Goal: Task Accomplishment & Management: Use online tool/utility

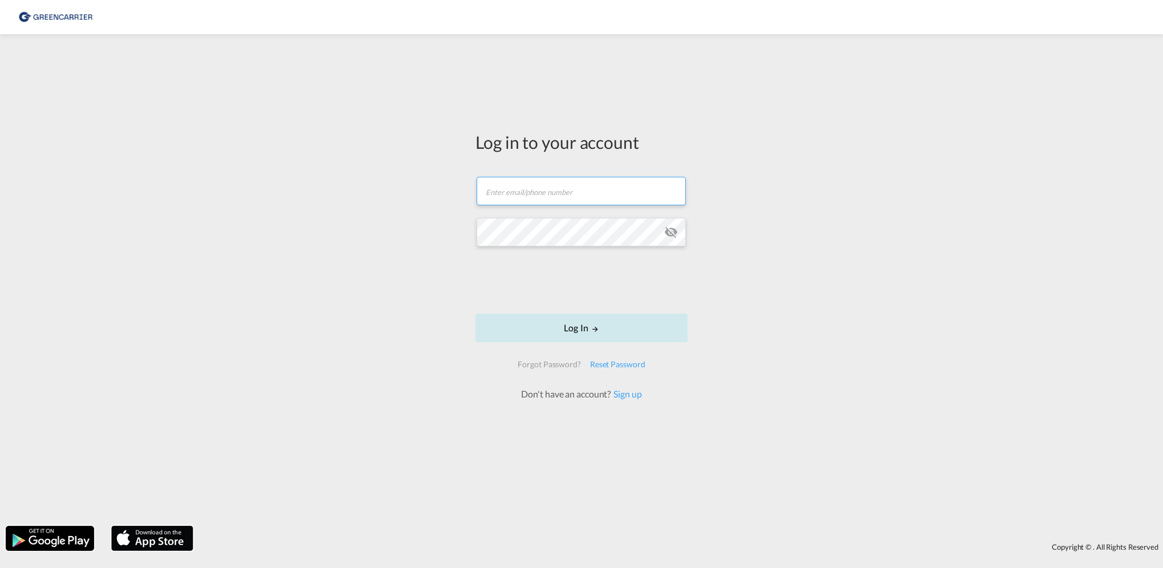
type input "[PERSON_NAME][EMAIL_ADDRESS][PERSON_NAME][DOMAIN_NAME]"
click at [567, 323] on button "Log In" at bounding box center [581, 328] width 212 height 29
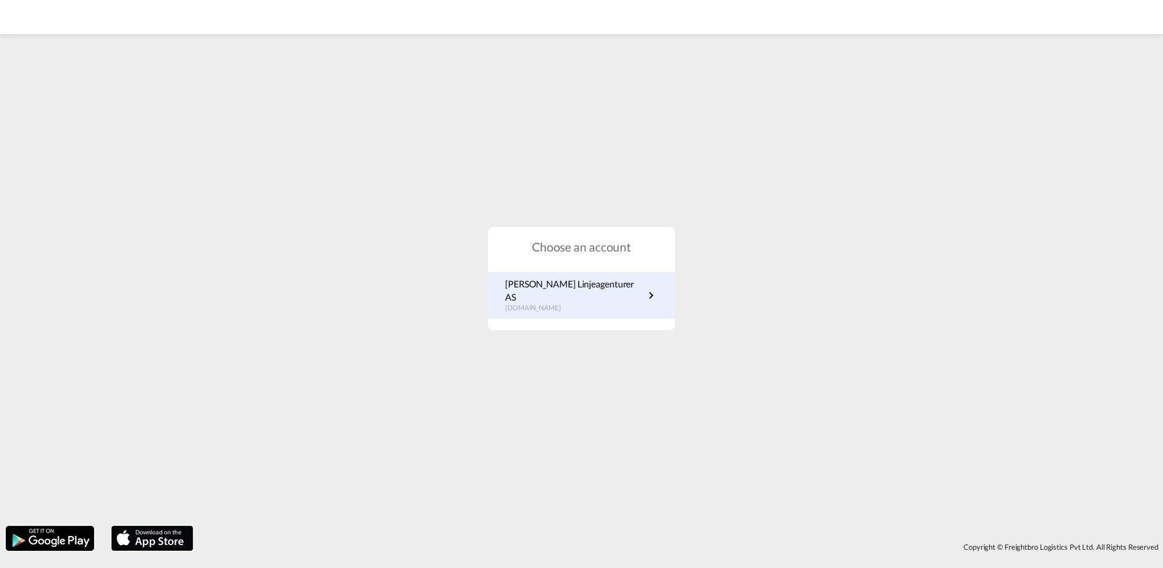
click at [558, 294] on p "[PERSON_NAME] Linjeagenturer AS" at bounding box center [574, 291] width 139 height 26
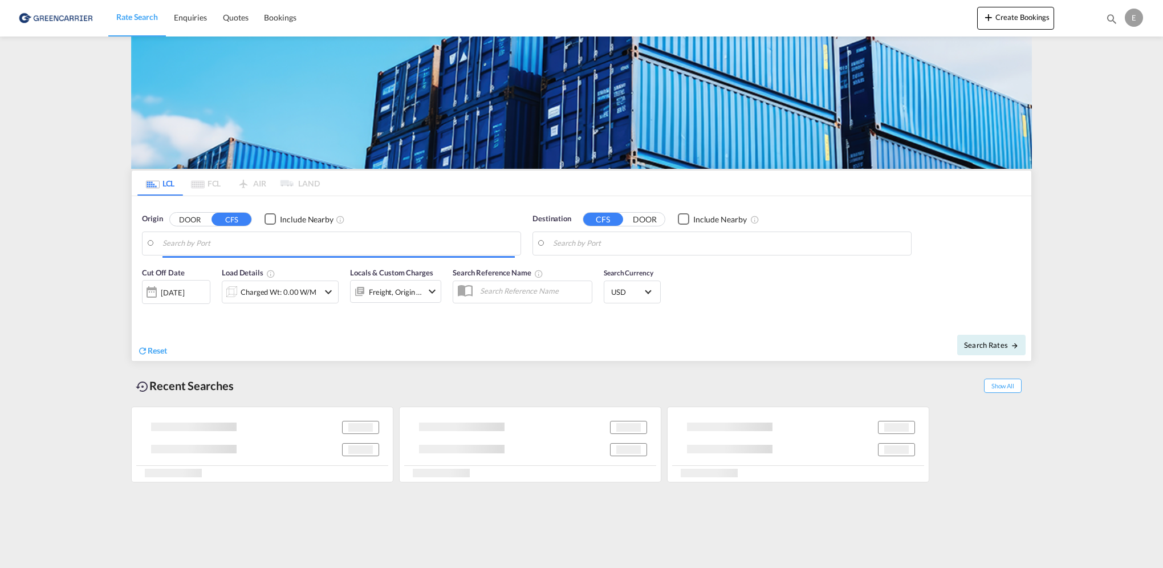
type input "[GEOGRAPHIC_DATA], NOOSL"
type input "Keelung (Chilung), TWKEL"
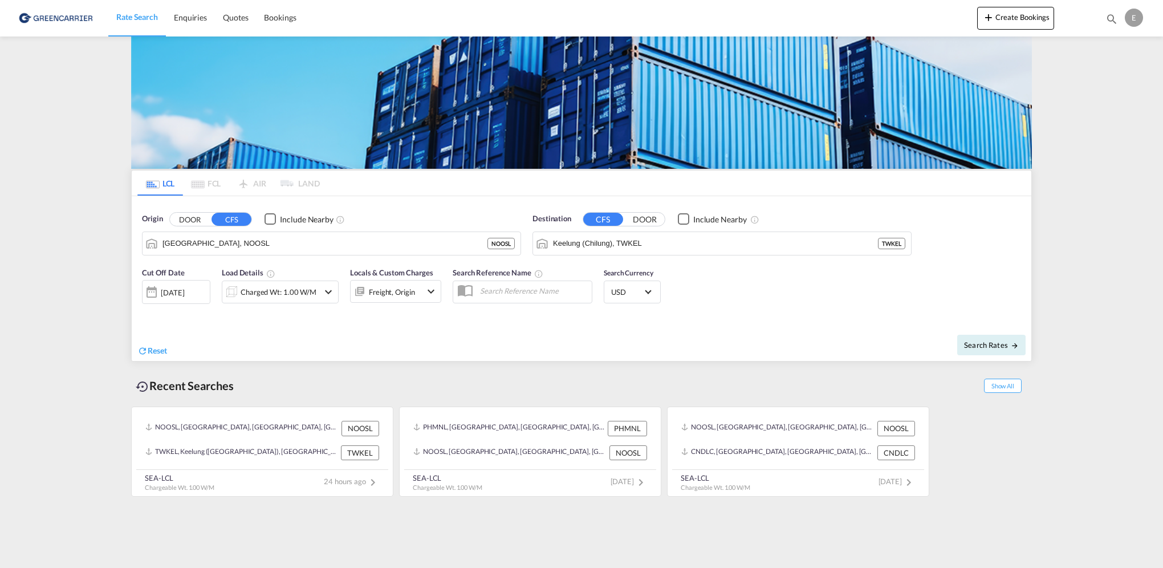
click at [91, 205] on md-content "Rate Search Enquiries Quotes Bookings Create Bookings Bookings Quotes Enquiries…" at bounding box center [581, 284] width 1163 height 568
click at [186, 14] on span "Enquiries" at bounding box center [190, 18] width 33 height 10
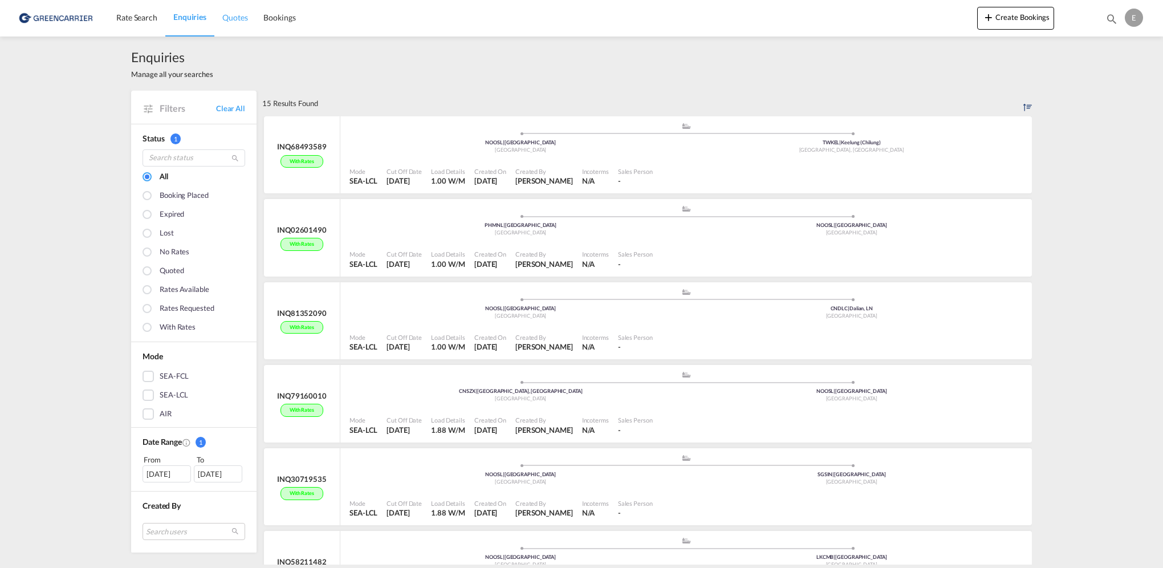
click at [234, 16] on span "Quotes" at bounding box center [234, 18] width 25 height 10
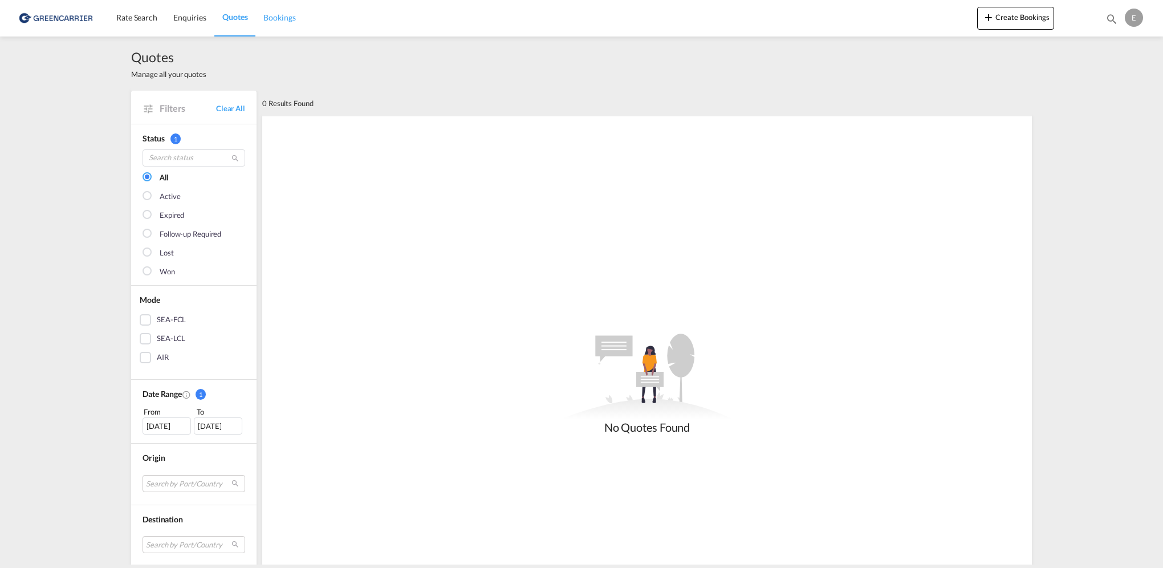
click at [273, 21] on span "Bookings" at bounding box center [279, 18] width 32 height 10
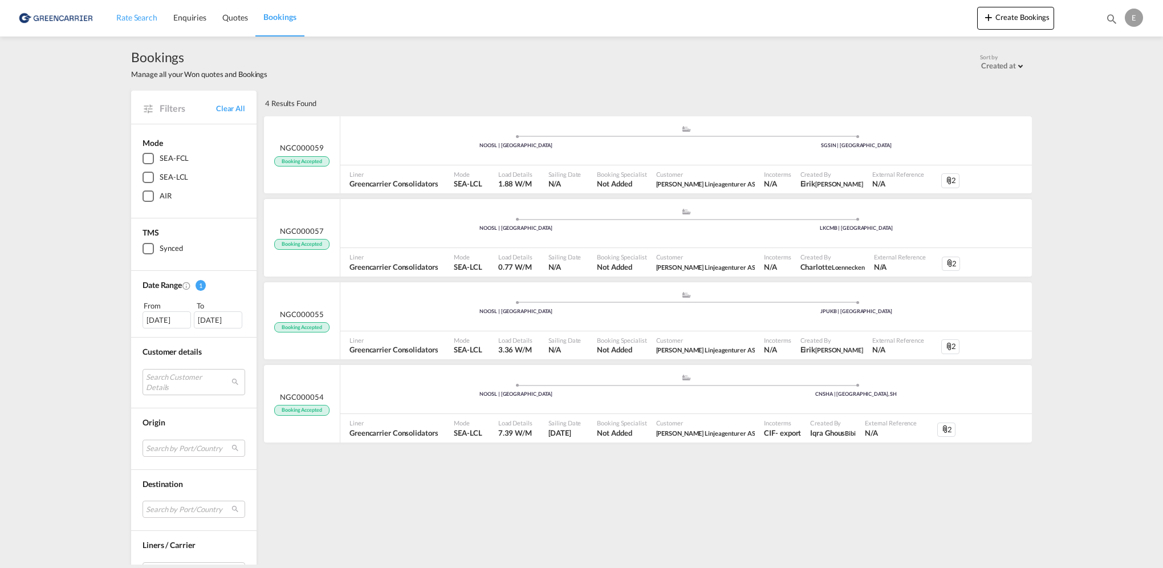
click at [127, 18] on span "Rate Search" at bounding box center [136, 18] width 41 height 10
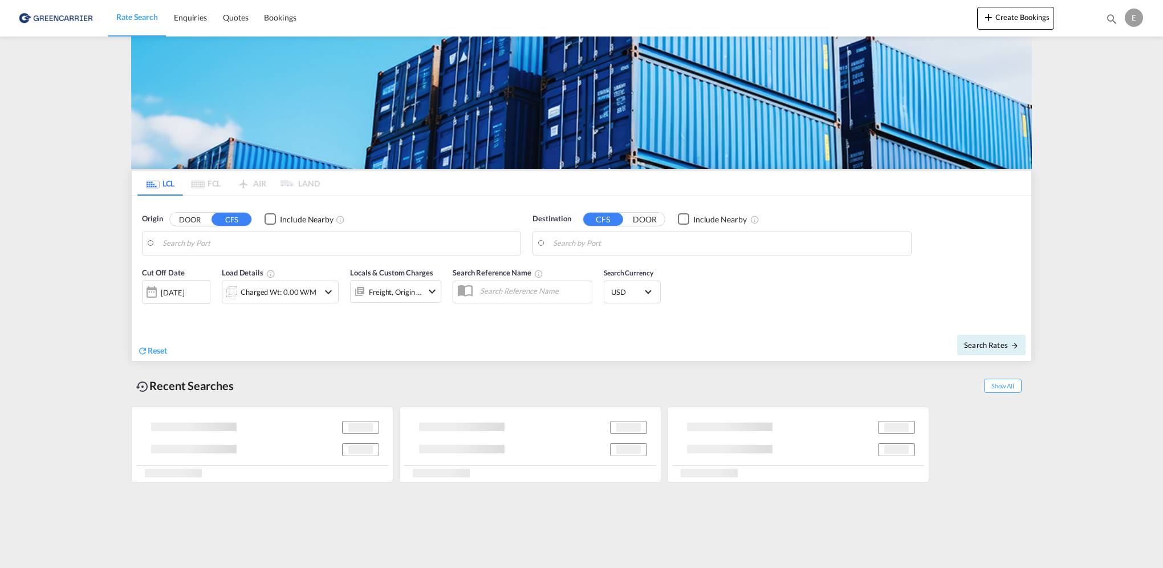
type input "[GEOGRAPHIC_DATA], NOOSL"
type input "Keelung (Chilung), TWKEL"
